Goal: Transaction & Acquisition: Download file/media

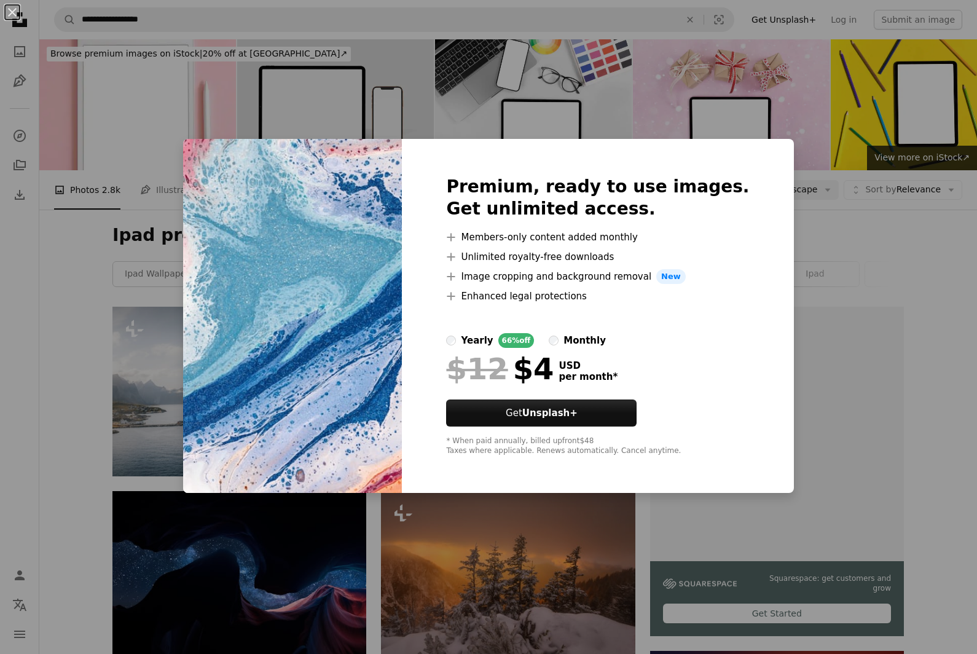
scroll to position [7347, 0]
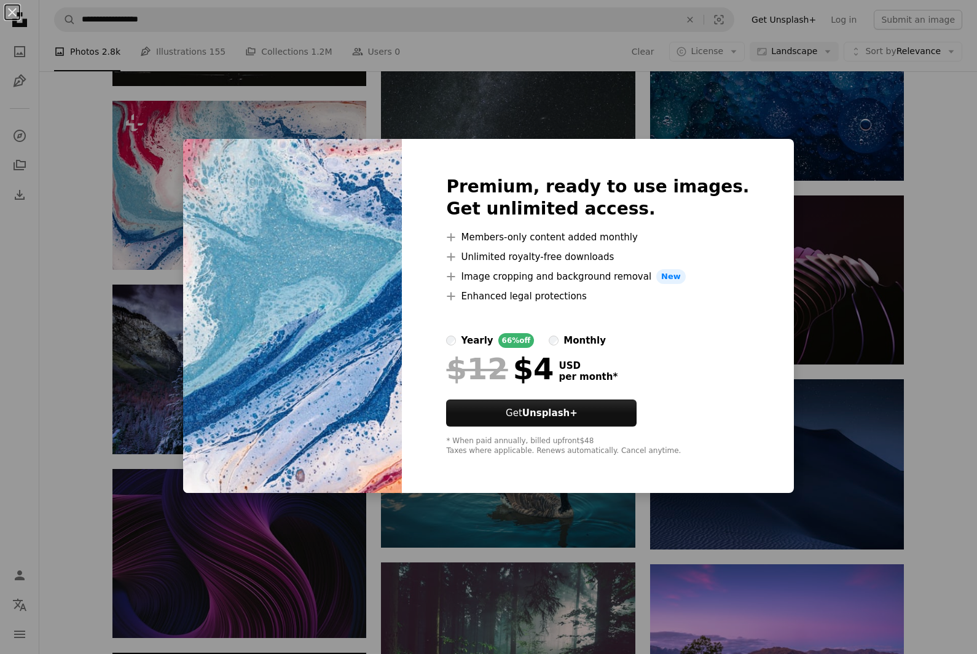
click at [811, 90] on div "An X shape Premium, ready to use images. Get unlimited access. A plus sign Memb…" at bounding box center [488, 327] width 977 height 654
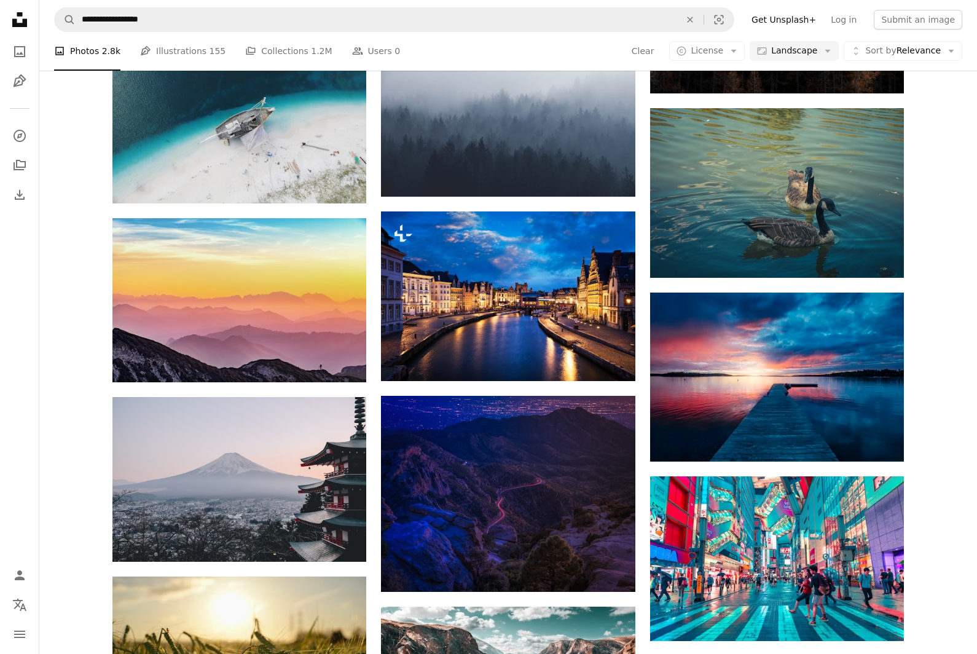
scroll to position [8365, 0]
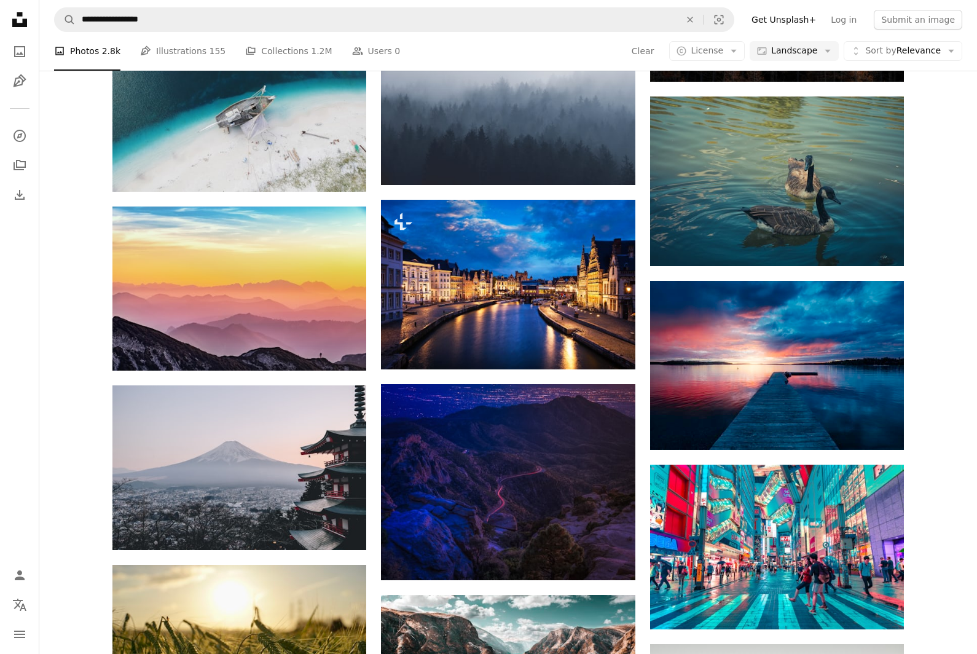
click at [715, 56] on span "License" at bounding box center [706, 51] width 33 height 10
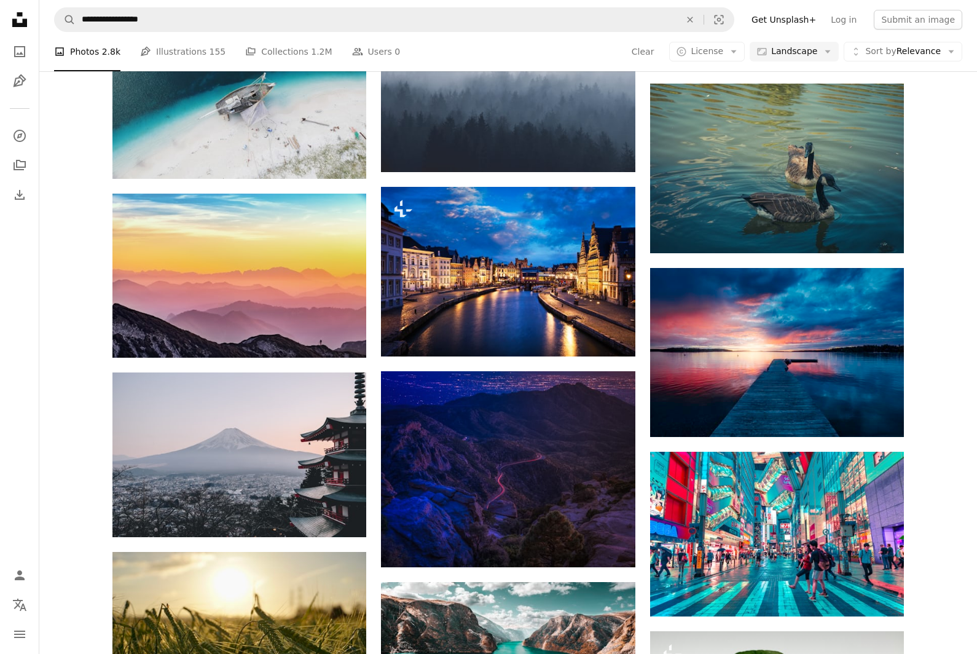
scroll to position [8430, 0]
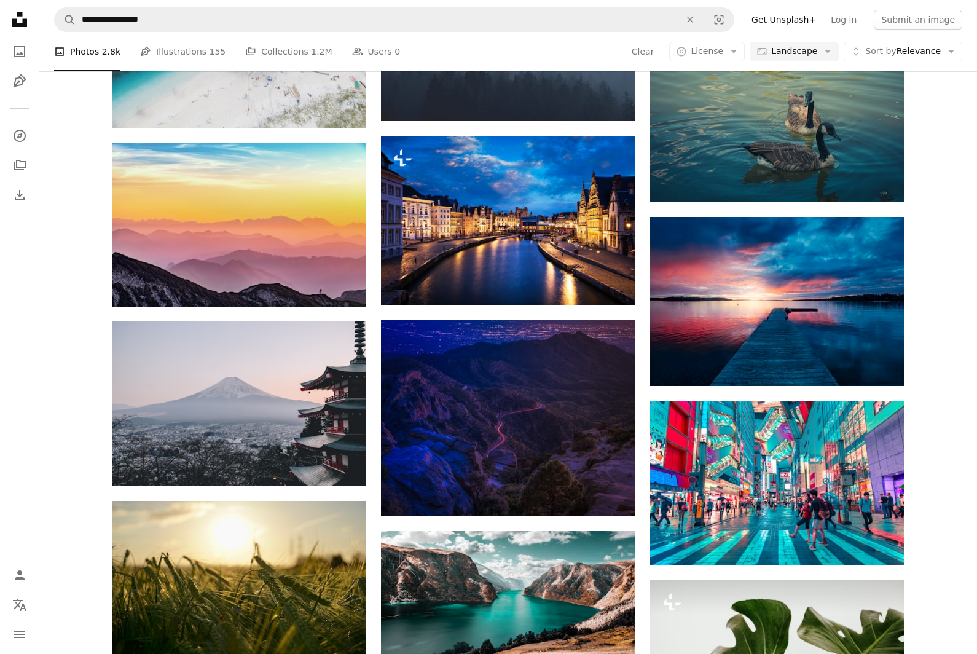
click at [737, 50] on icon "Arrow down" at bounding box center [733, 51] width 11 height 11
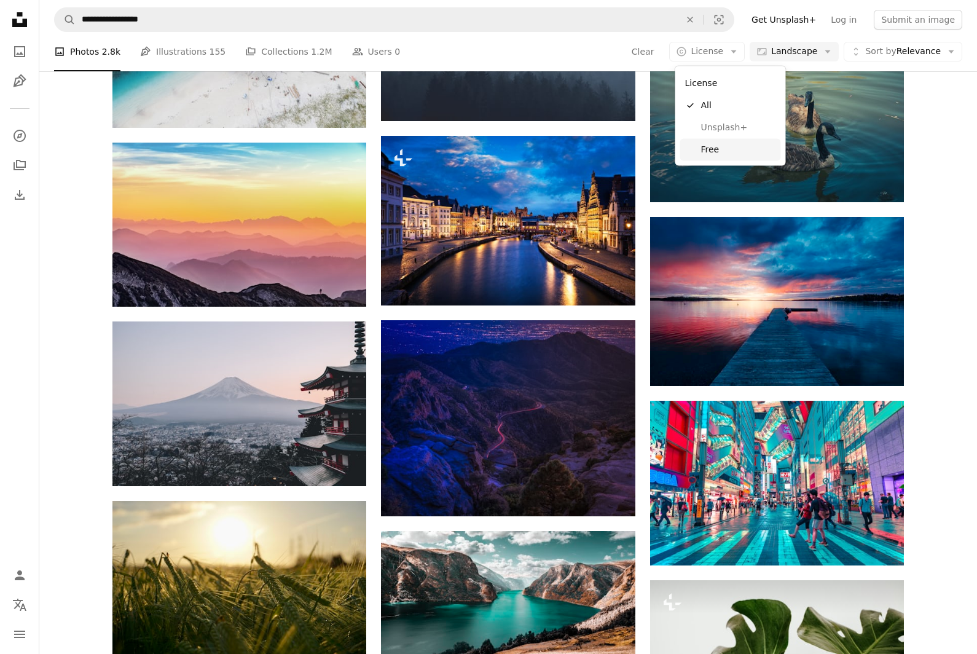
click at [733, 147] on span "Free" at bounding box center [738, 149] width 75 height 12
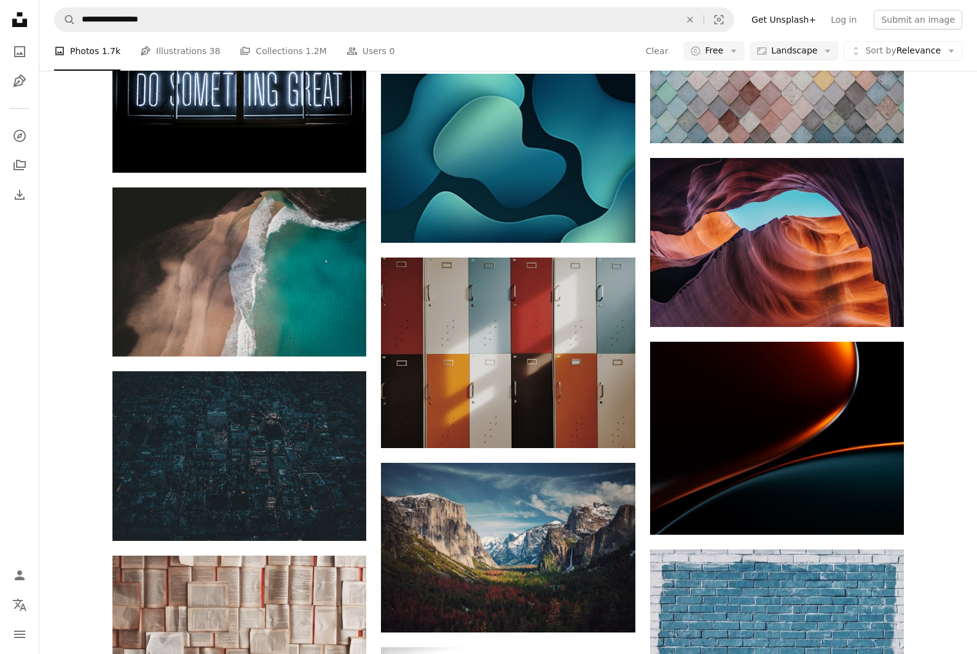
scroll to position [3064, 0]
click at [602, 432] on link "Arrow pointing down" at bounding box center [610, 426] width 25 height 20
click at [602, 428] on link "Arrow pointing down" at bounding box center [610, 426] width 25 height 20
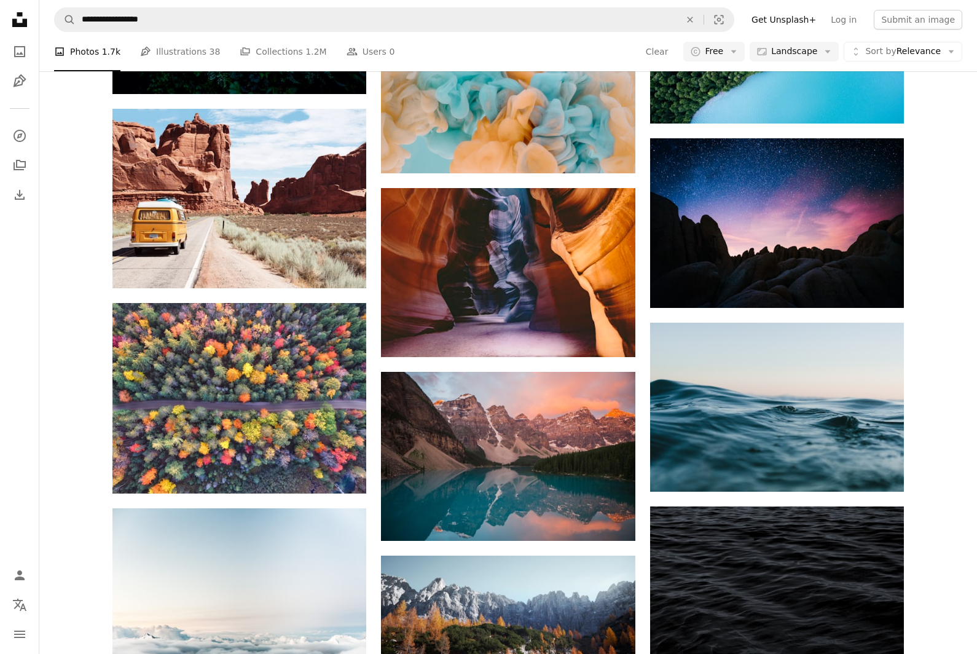
scroll to position [8454, 0]
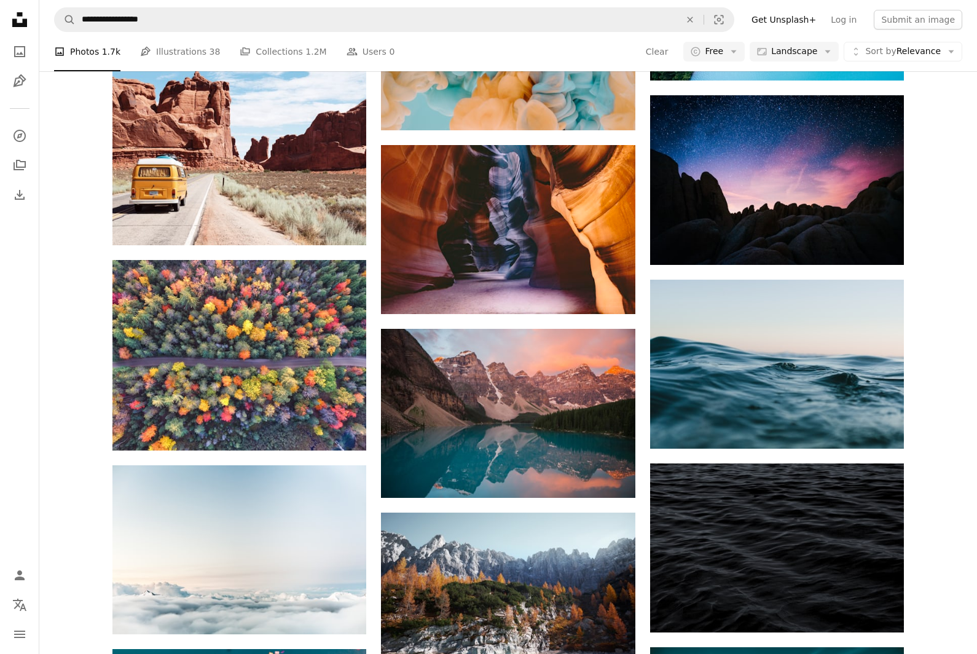
click at [351, 219] on link "Arrow pointing down" at bounding box center [341, 223] width 25 height 20
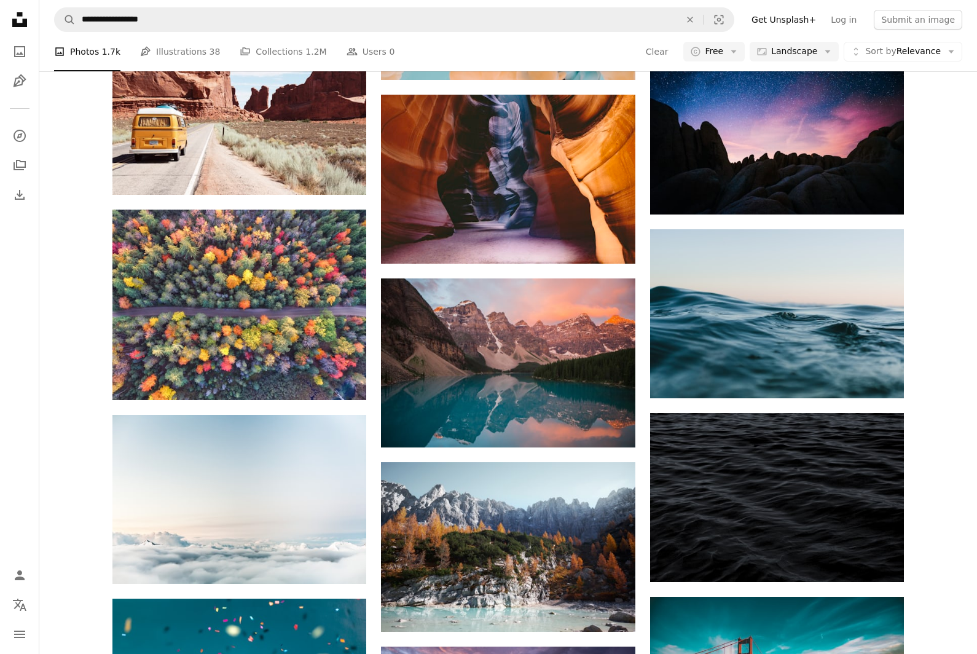
click at [337, 179] on link "Arrow pointing down" at bounding box center [341, 173] width 25 height 20
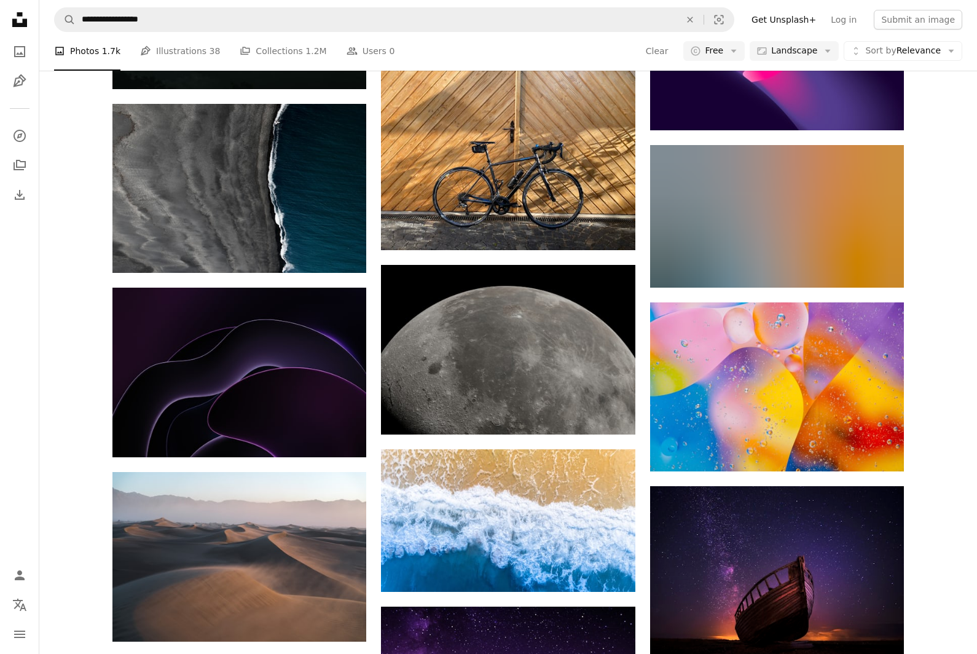
scroll to position [11135, 0]
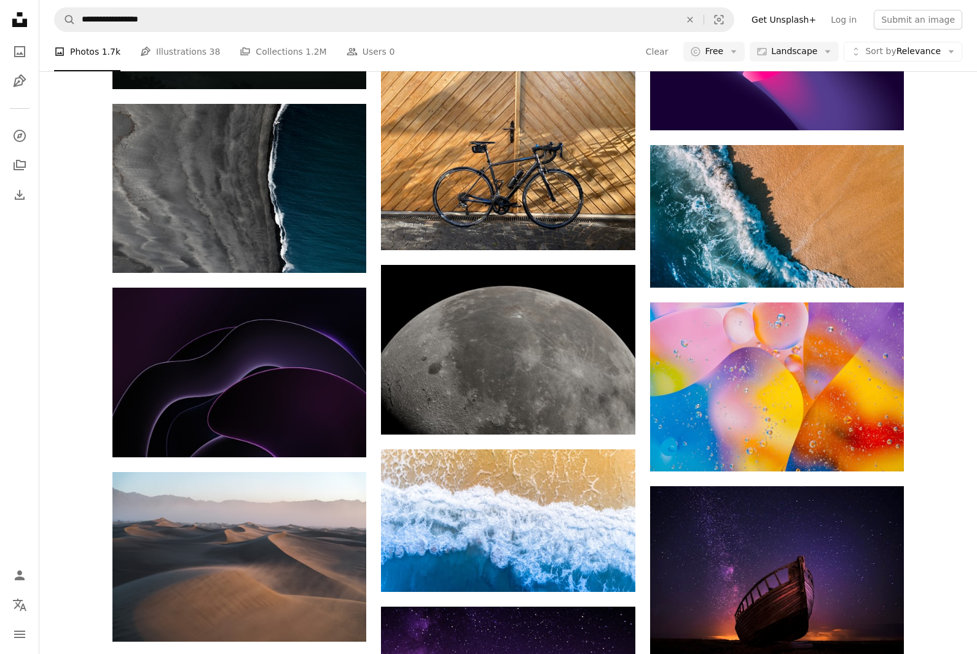
click at [614, 229] on icon "Arrow pointing down" at bounding box center [611, 227] width 10 height 15
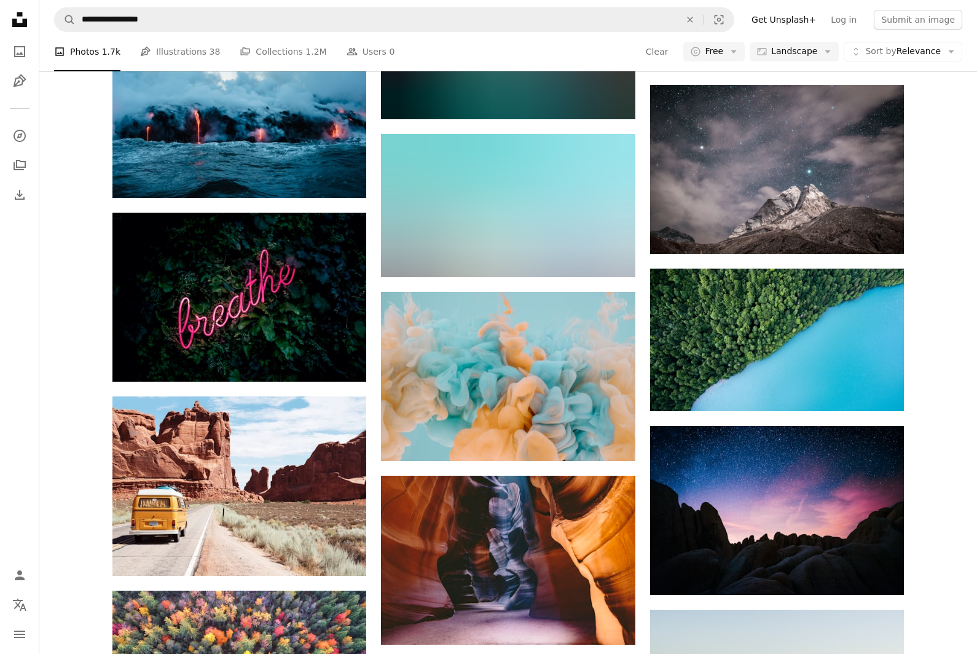
scroll to position [8124, 0]
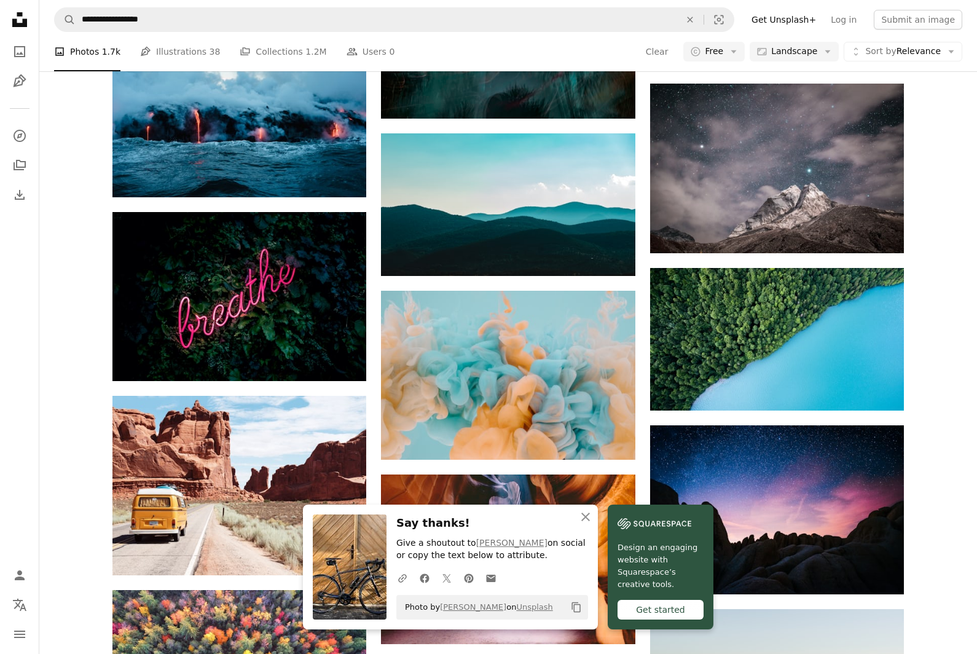
click at [336, 561] on img at bounding box center [350, 566] width 74 height 105
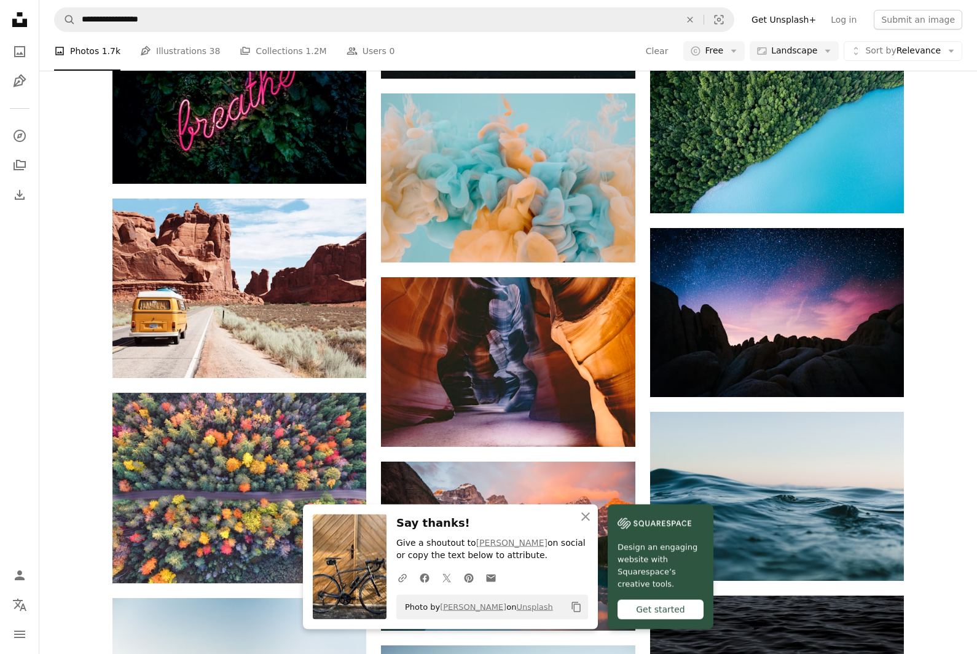
scroll to position [8321, 0]
click at [343, 354] on icon "Arrow pointing down" at bounding box center [342, 355] width 10 height 15
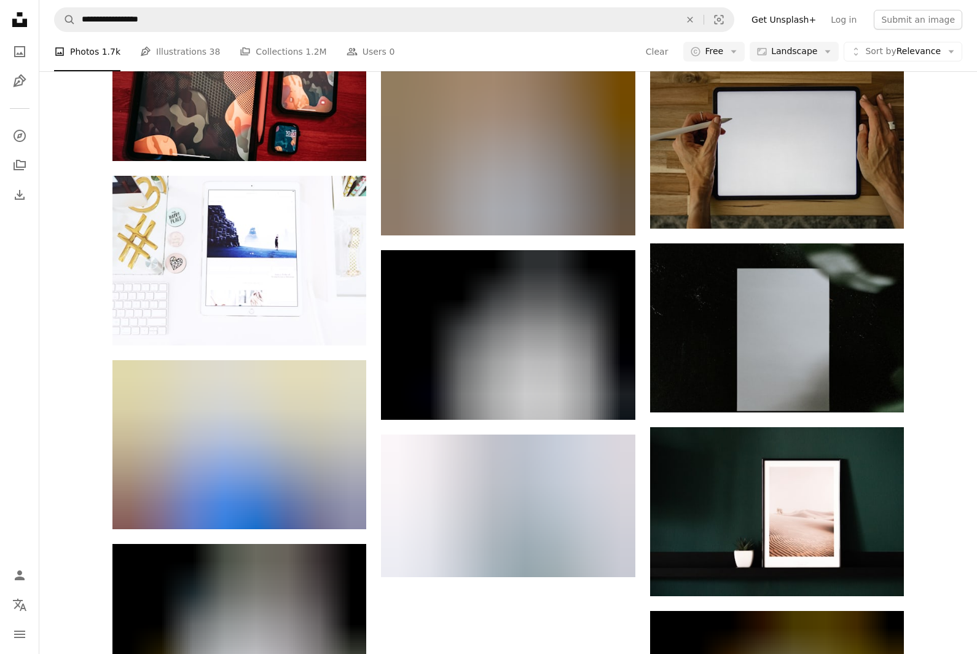
scroll to position [21811, 0]
